Goal: Navigation & Orientation: Go to known website

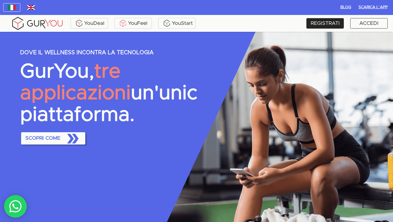
click at [253, 86] on div "DOVE IL WELLNESS INCONTRA LA TECNOLOGIA GurYou, tre applicazioni un'unica piatt…" at bounding box center [196, 95] width 353 height 100
click at [264, 45] on div "DOVE IL WELLNESS INCONTRA LA TECNOLOGIA GurYou, tre applicazioni un'unica piatt…" at bounding box center [196, 127] width 393 height 190
click at [26, 10] on button "button" at bounding box center [30, 7] width 17 height 9
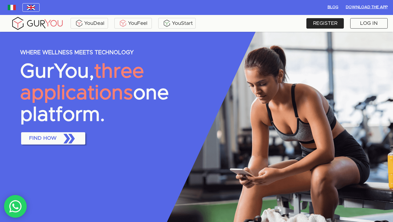
click at [11, 11] on button "button" at bounding box center [11, 7] width 17 height 9
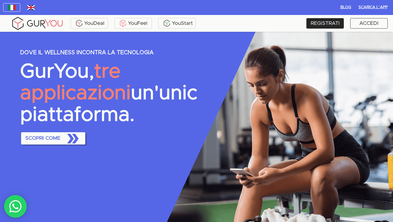
click at [28, 10] on button "button" at bounding box center [30, 7] width 17 height 9
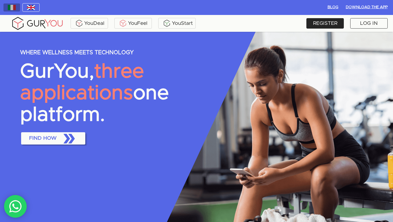
click at [11, 7] on img "button" at bounding box center [12, 7] width 8 height 5
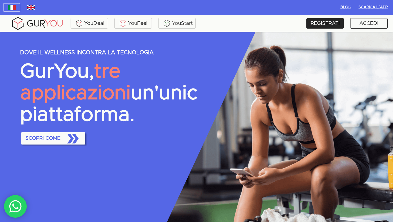
click at [36, 8] on button "button" at bounding box center [30, 7] width 17 height 9
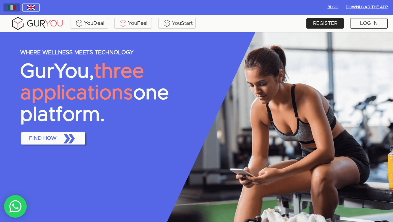
click at [17, 8] on button "button" at bounding box center [11, 7] width 17 height 9
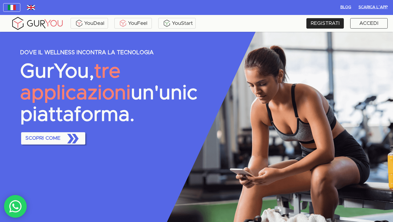
click at [42, 8] on div at bounding box center [33, 7] width 63 height 11
click at [31, 5] on img "button" at bounding box center [31, 7] width 8 height 5
